Goal: Transaction & Acquisition: Book appointment/travel/reservation

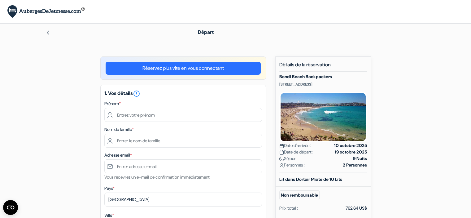
scroll to position [31, 0]
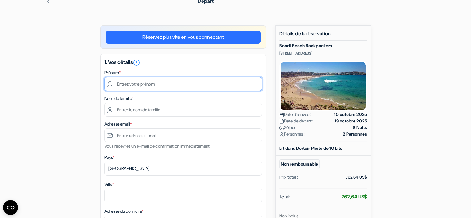
click at [135, 81] on input "text" at bounding box center [183, 84] width 158 height 14
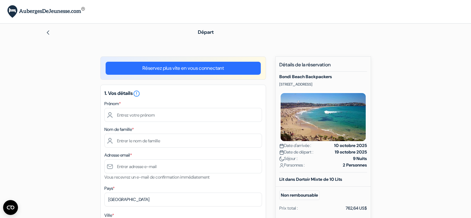
click at [199, 66] on link "Réservez plus vite en vous connectant" at bounding box center [183, 68] width 155 height 13
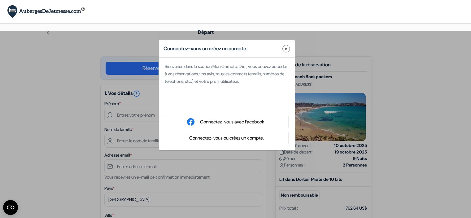
type input "Nathalie"
type input "Regairaz"
type input "[EMAIL_ADDRESS][DOMAIN_NAME]"
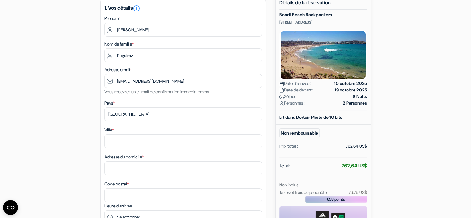
scroll to position [93, 0]
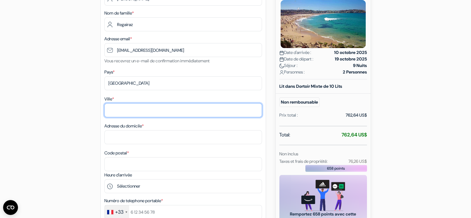
click at [136, 111] on input "Ville *" at bounding box center [183, 110] width 158 height 14
type input "Aix Les Bains"
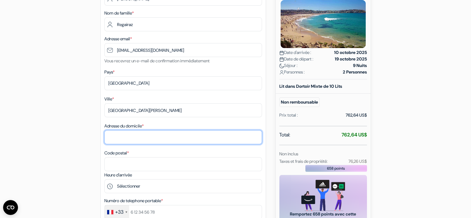
click at [138, 135] on input "Adresse du domicile *" at bounding box center [183, 137] width 158 height 14
type input "1"
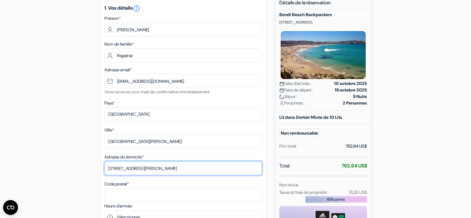
scroll to position [0, 0]
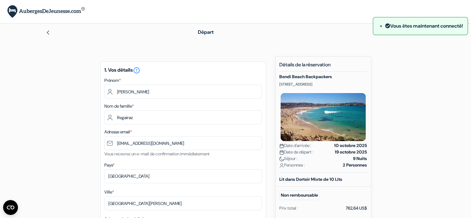
type input "10 Rue Bonaparte"
click at [49, 33] on img at bounding box center [48, 32] width 5 height 5
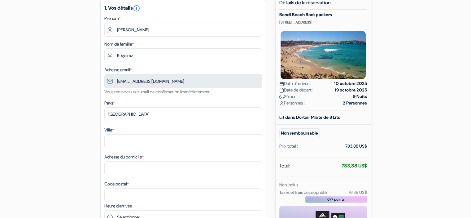
scroll to position [93, 0]
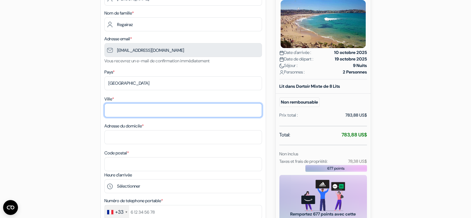
click at [108, 110] on input "Ville *" at bounding box center [183, 110] width 158 height 14
type input "Aix Les Bains"
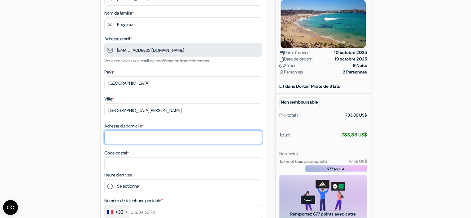
click at [129, 143] on input "Adresse du domicile *" at bounding box center [183, 137] width 158 height 14
type input "10 Rue Bonaparte"
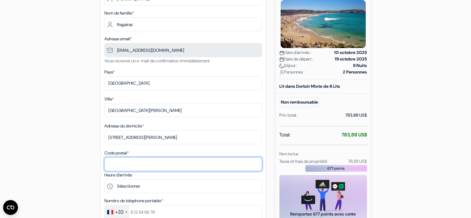
click at [118, 165] on input "Code postal *" at bounding box center [183, 164] width 158 height 14
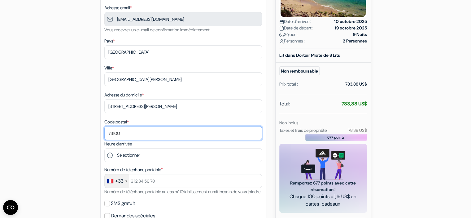
scroll to position [186, 0]
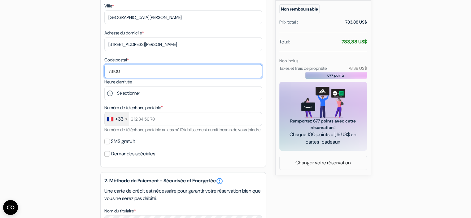
type input "73100"
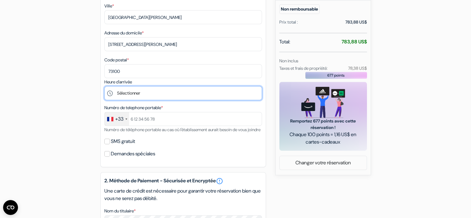
click at [141, 93] on select "Sélectionner 12:00 13:00 14:00 15:00 16:00 17:00 18:00 19:00 20:00 21:00 22:00" at bounding box center [183, 93] width 158 height 14
select select "14"
click at [104, 87] on select "Sélectionner 12:00 13:00 14:00 15:00 16:00 17:00 18:00 19:00 20:00 21:00 22:00" at bounding box center [183, 93] width 158 height 14
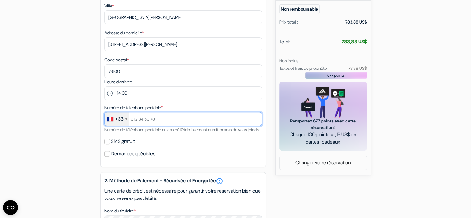
click at [153, 116] on input "text" at bounding box center [183, 119] width 158 height 14
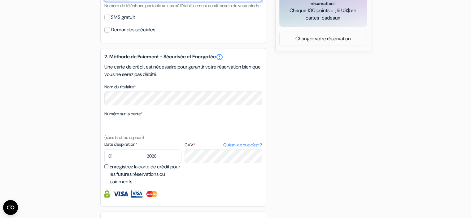
scroll to position [341, 0]
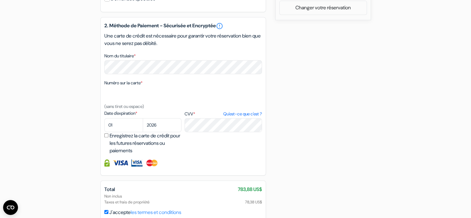
type input "616738378"
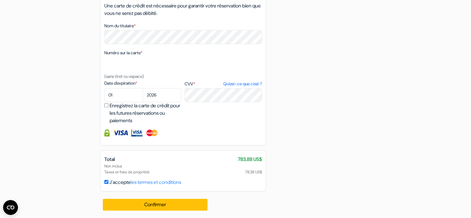
click at [200, 87] on label "CVV * Qu'est-ce que c'est ?" at bounding box center [223, 84] width 77 height 7
click at [0, 0] on textarea "Nom du titulaire *" at bounding box center [0, 0] width 0 height 0
click at [124, 101] on select "01 02 03 04 05 06 07 08 09 10 11 12" at bounding box center [123, 95] width 39 height 14
select select "08"
click at [104, 96] on select "01 02 03 04 05 06 07 08 09 10 11 12" at bounding box center [123, 95] width 39 height 14
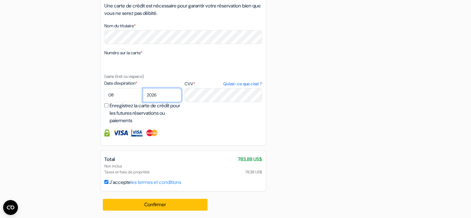
click at [162, 101] on select "2025 2026 2027 2028 2029 2030 2031 2032 2033 2034 2035 2036 2037 2038 2039 2040…" at bounding box center [162, 95] width 39 height 14
select select "2029"
click at [143, 96] on select "2025 2026 2027 2028 2029 2030 2031 2032 2033 2034 2035 2036 2037 2038 2039 2040…" at bounding box center [162, 95] width 39 height 14
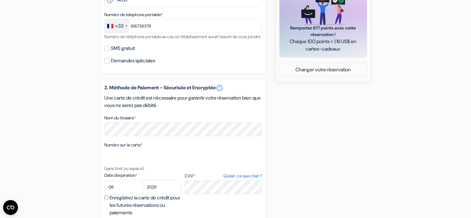
scroll to position [379, 0]
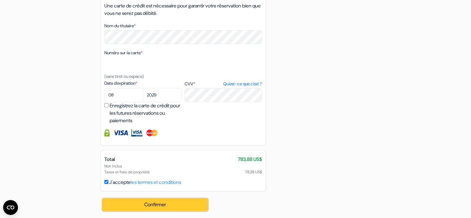
click at [172, 205] on button "Confirmer Loading..." at bounding box center [155, 205] width 105 height 12
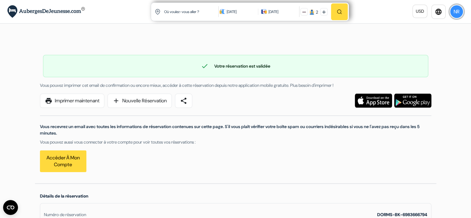
click at [461, 13] on button "NR" at bounding box center [457, 12] width 14 height 14
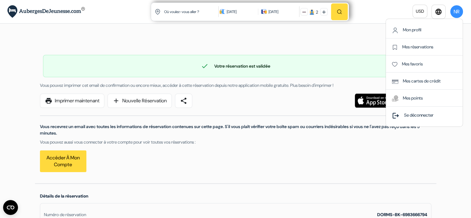
click at [426, 113] on link "logout Se déconnecter" at bounding box center [413, 115] width 42 height 6
